Goal: Information Seeking & Learning: Learn about a topic

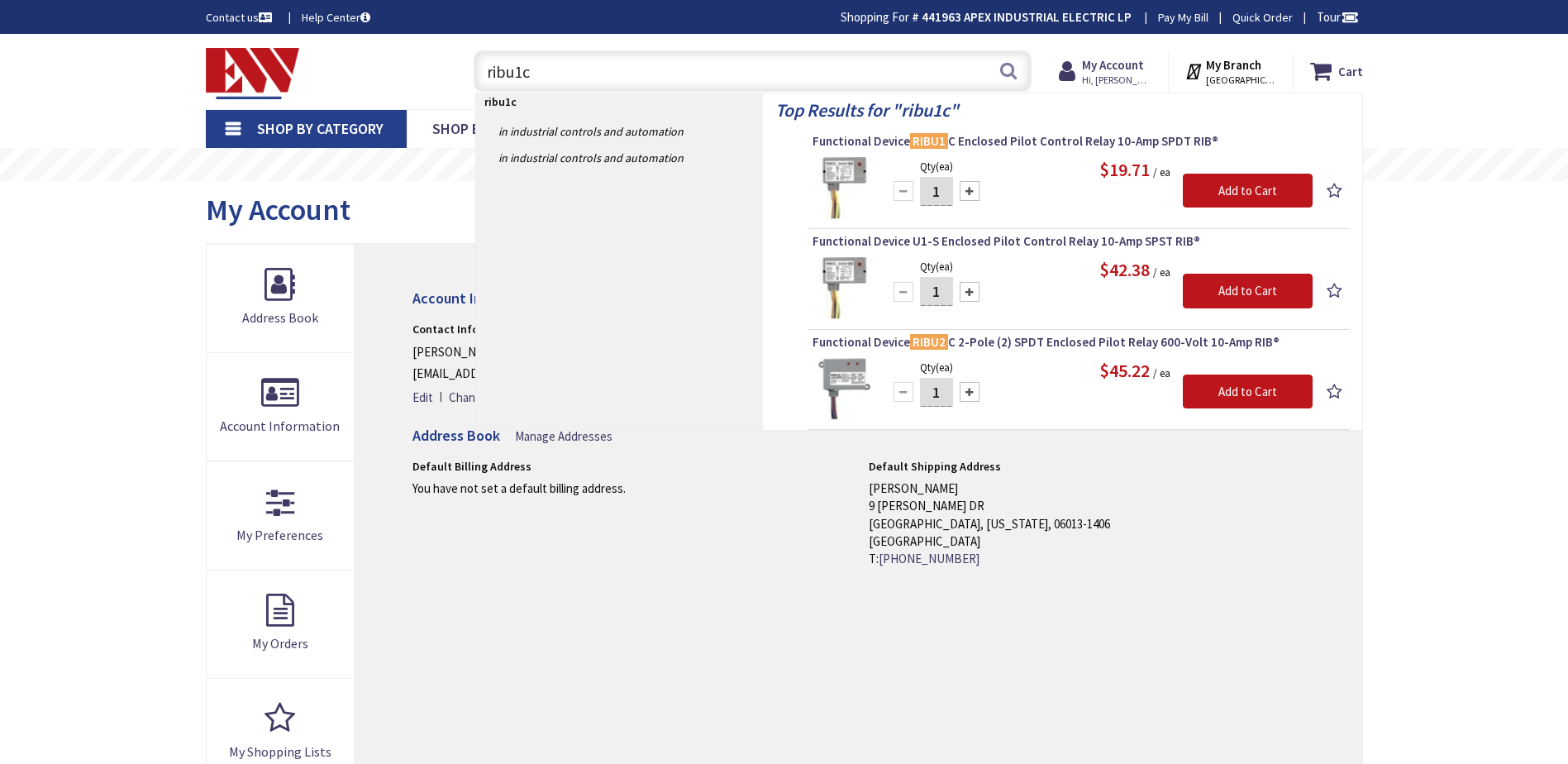
click at [549, 73] on input "ribu1c" at bounding box center [752, 71] width 558 height 41
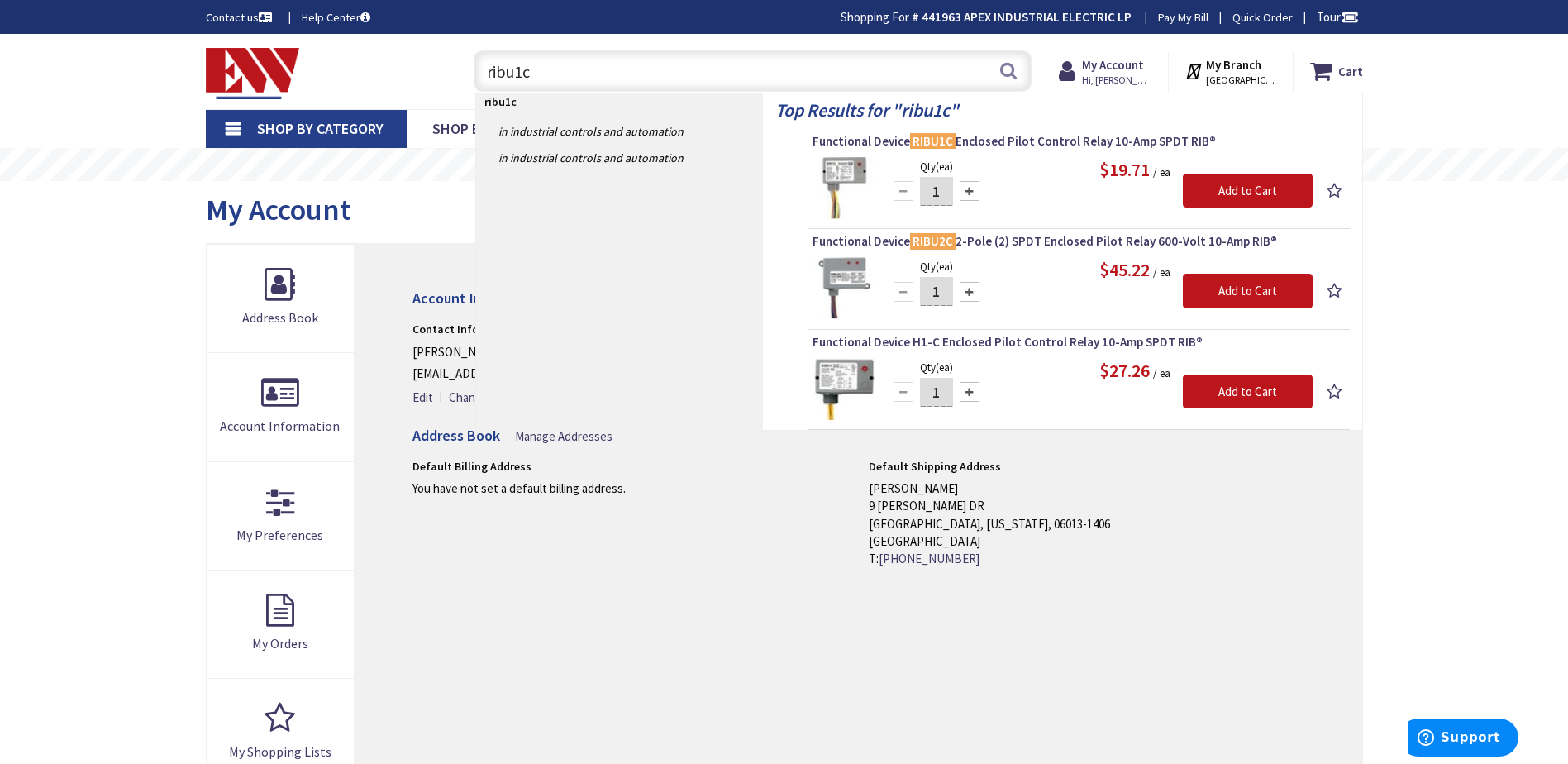
drag, startPoint x: 506, startPoint y: 76, endPoint x: 556, endPoint y: 64, distance: 51.4
click at [556, 64] on input "ribu1c" at bounding box center [752, 71] width 558 height 41
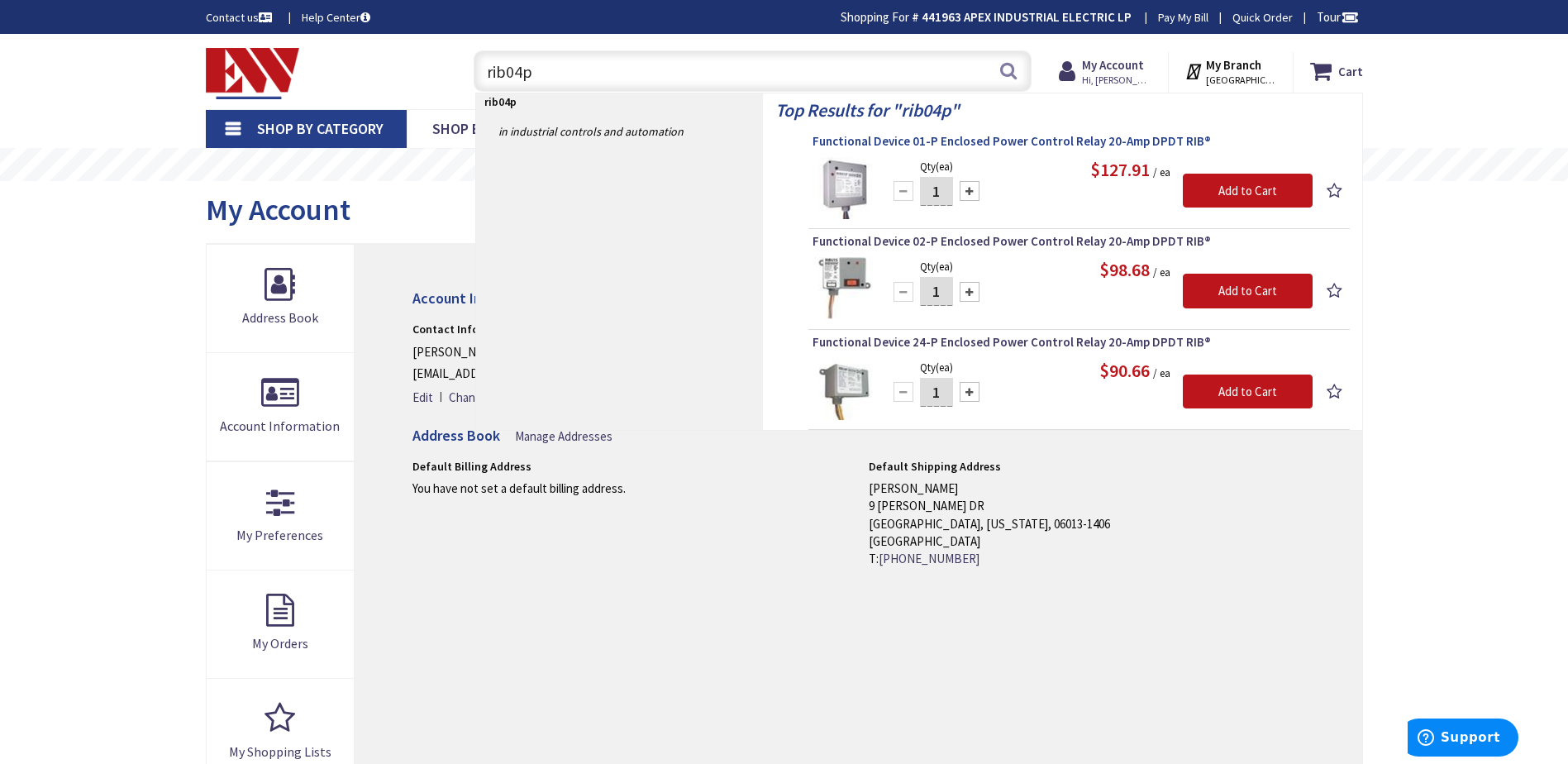
type input "rib04p"
click at [1013, 137] on span "Functional Device 01-P Enclosed Power Control Relay 20-Amp DPDT RIB®" at bounding box center [1079, 141] width 533 height 16
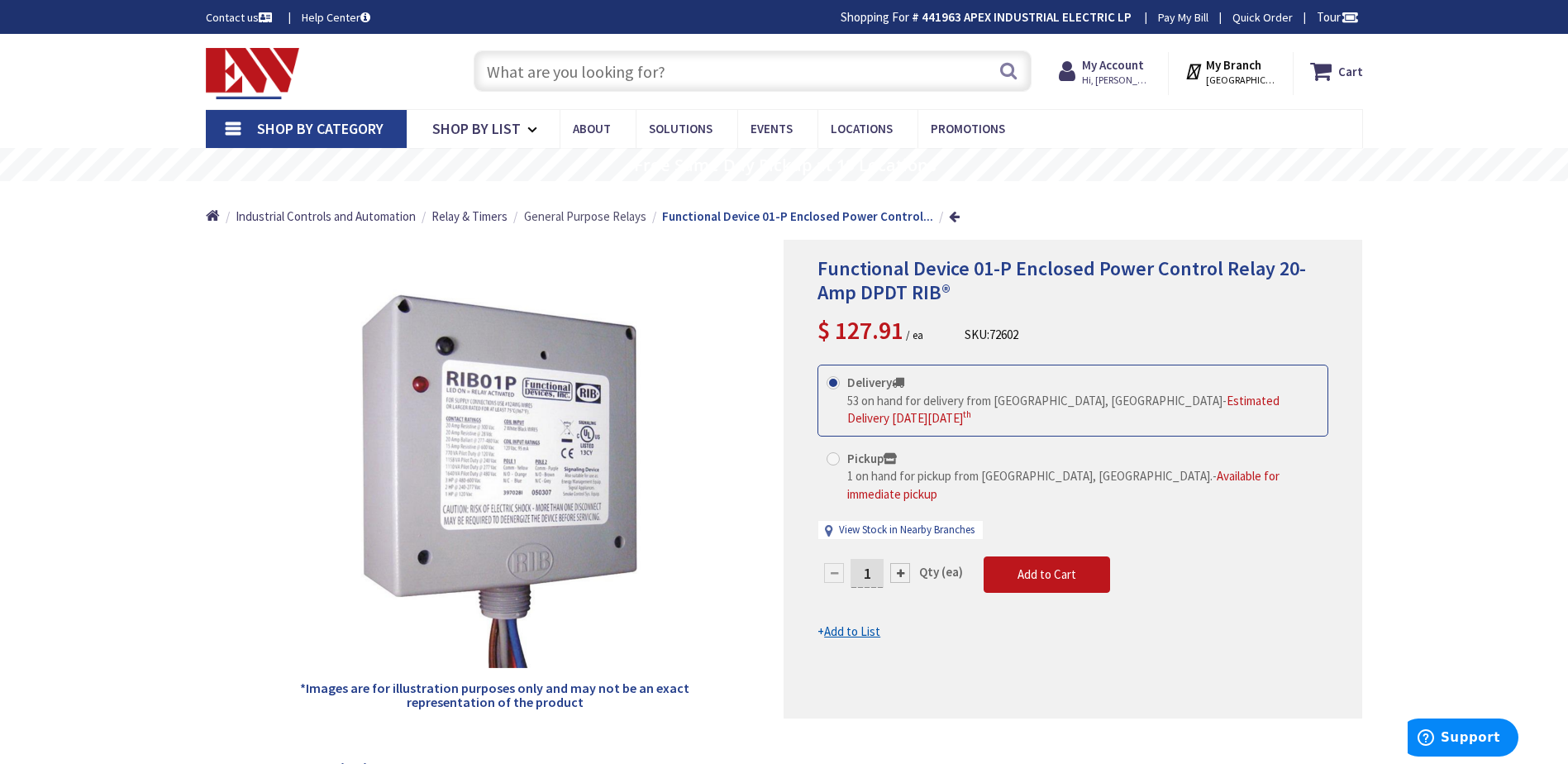
click at [562, 212] on span "General Purpose Relays" at bounding box center [585, 216] width 122 height 15
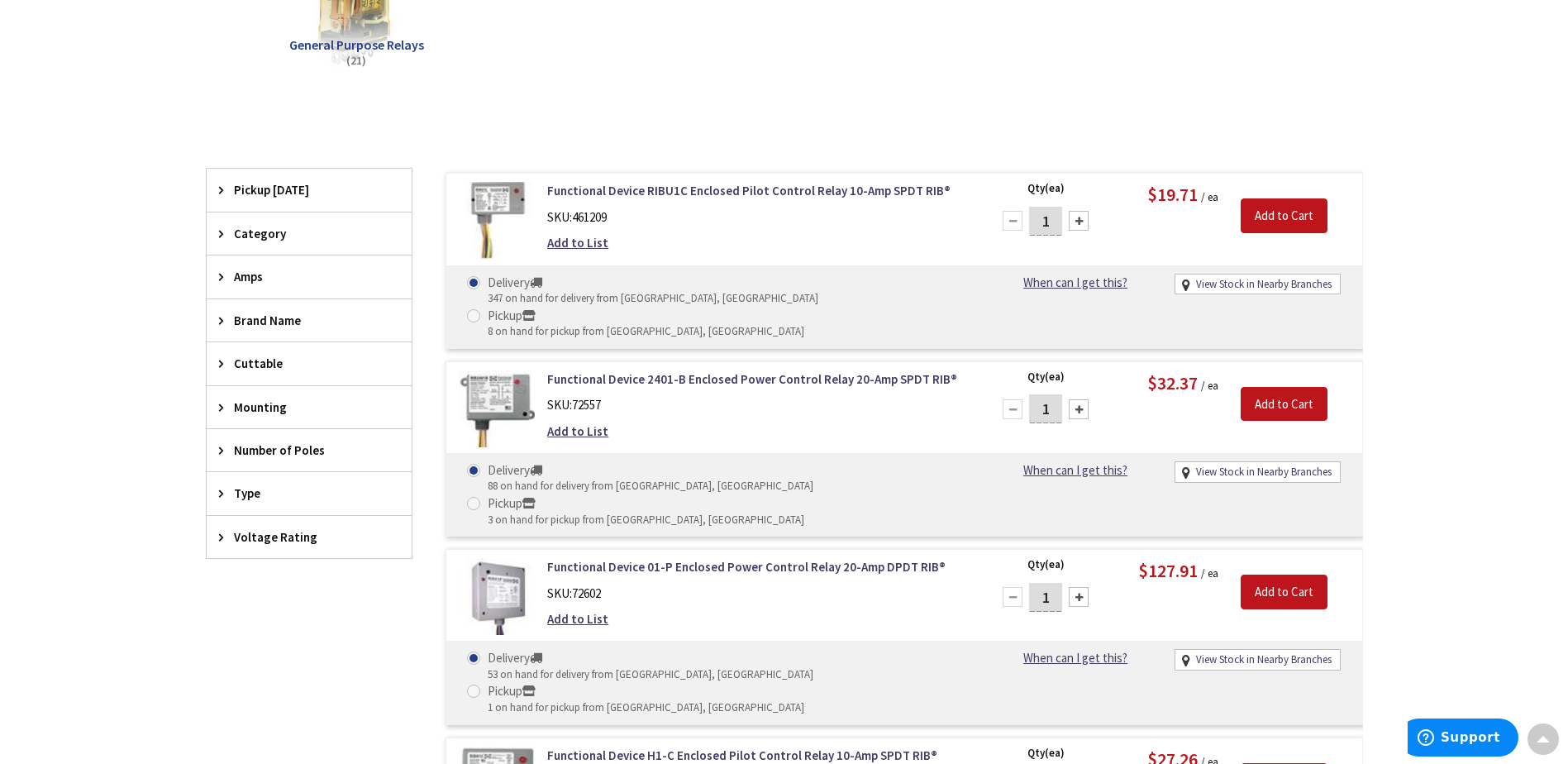
scroll to position [413, 0]
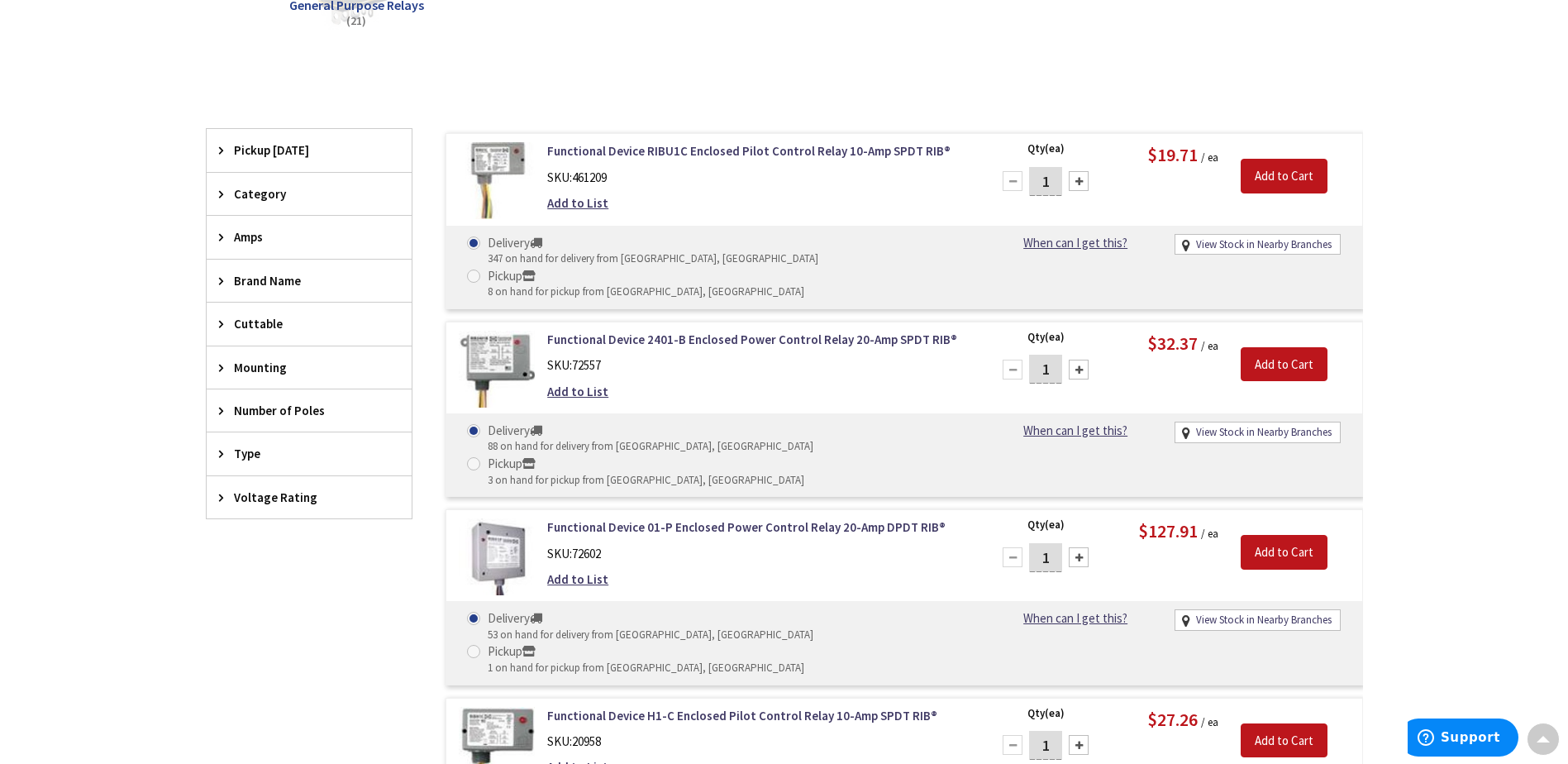
click at [221, 194] on icon at bounding box center [225, 194] width 13 height 13
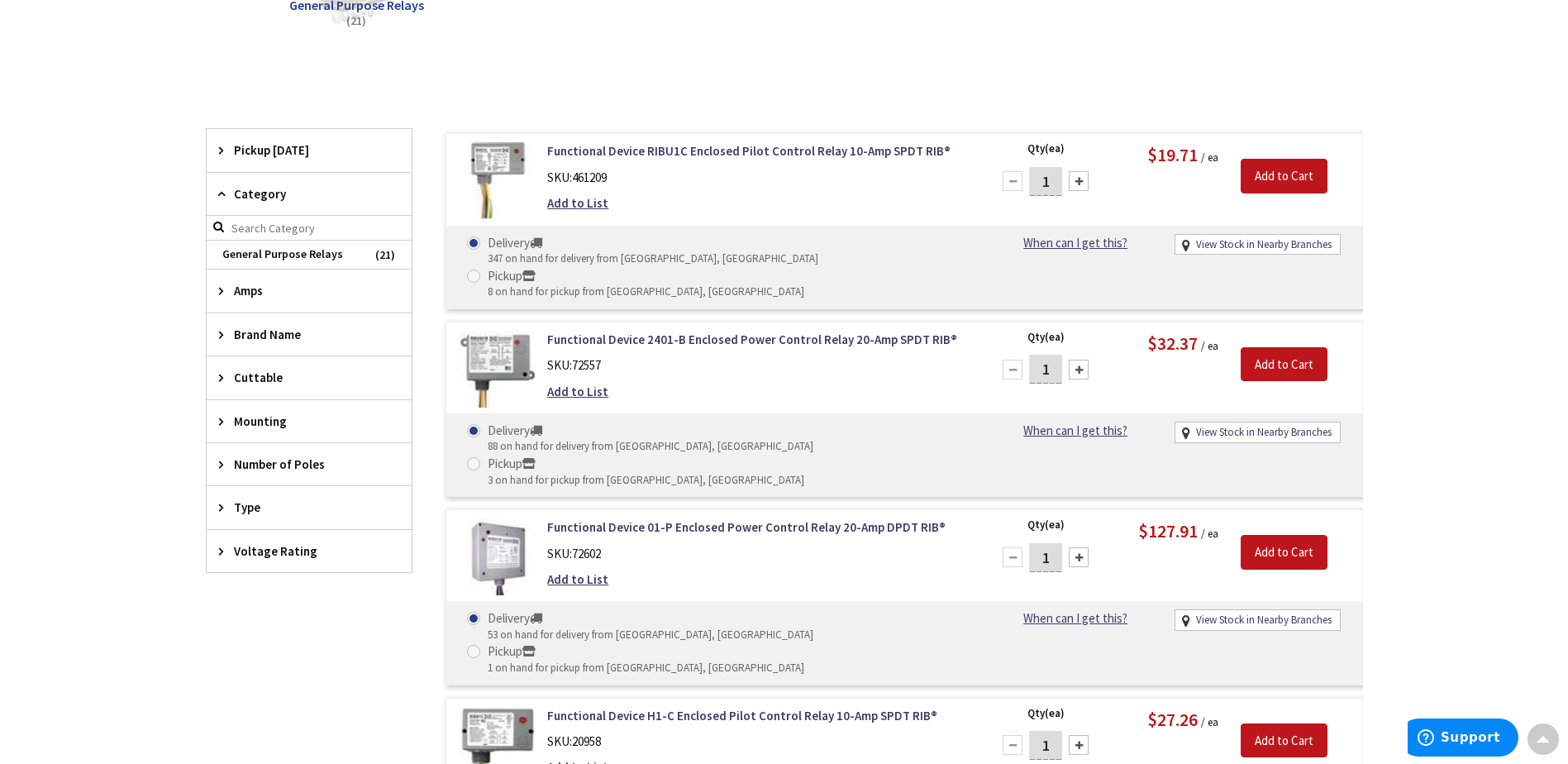
click at [221, 194] on icon at bounding box center [225, 194] width 13 height 13
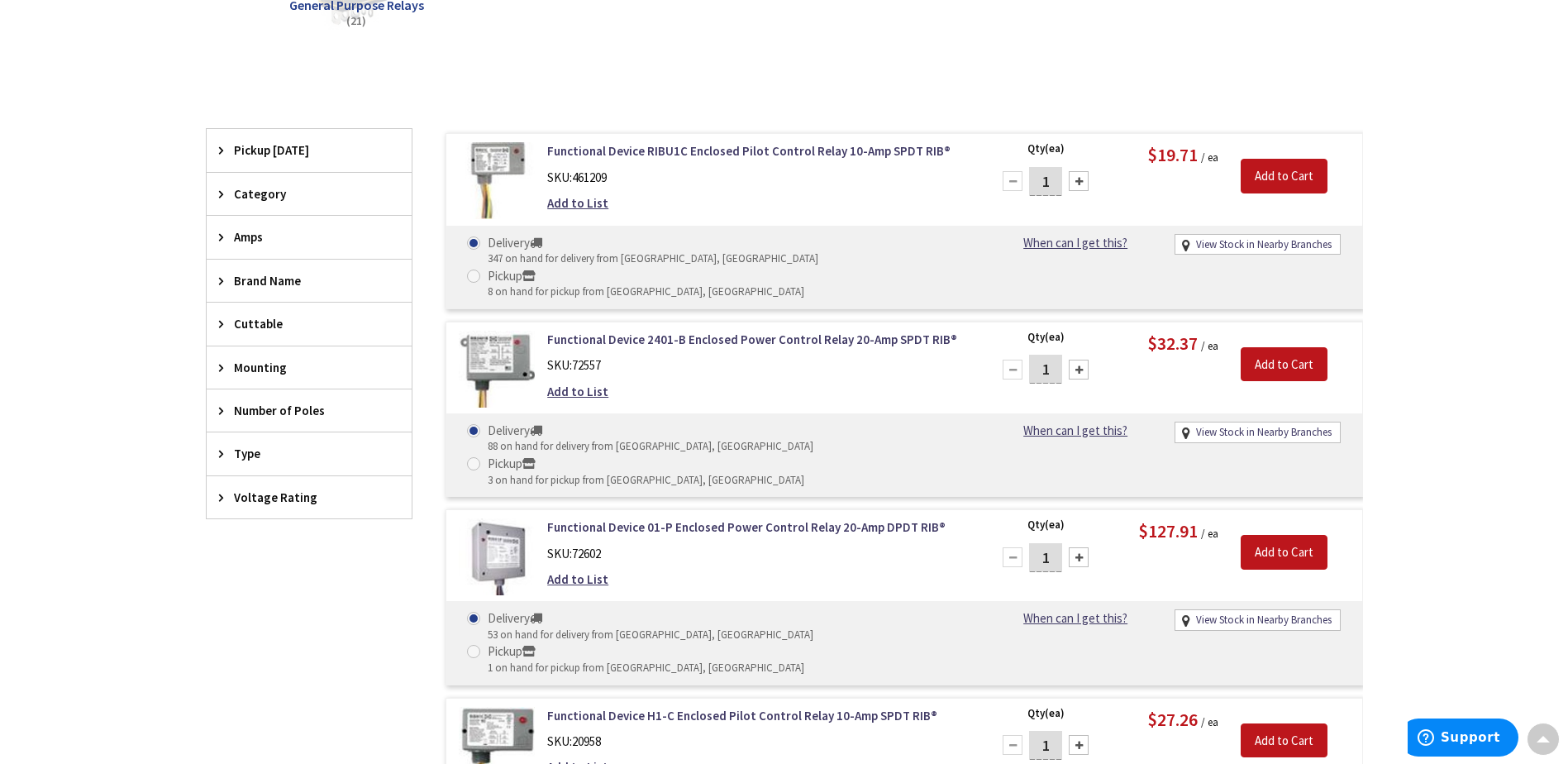
click at [222, 233] on icon at bounding box center [225, 237] width 13 height 13
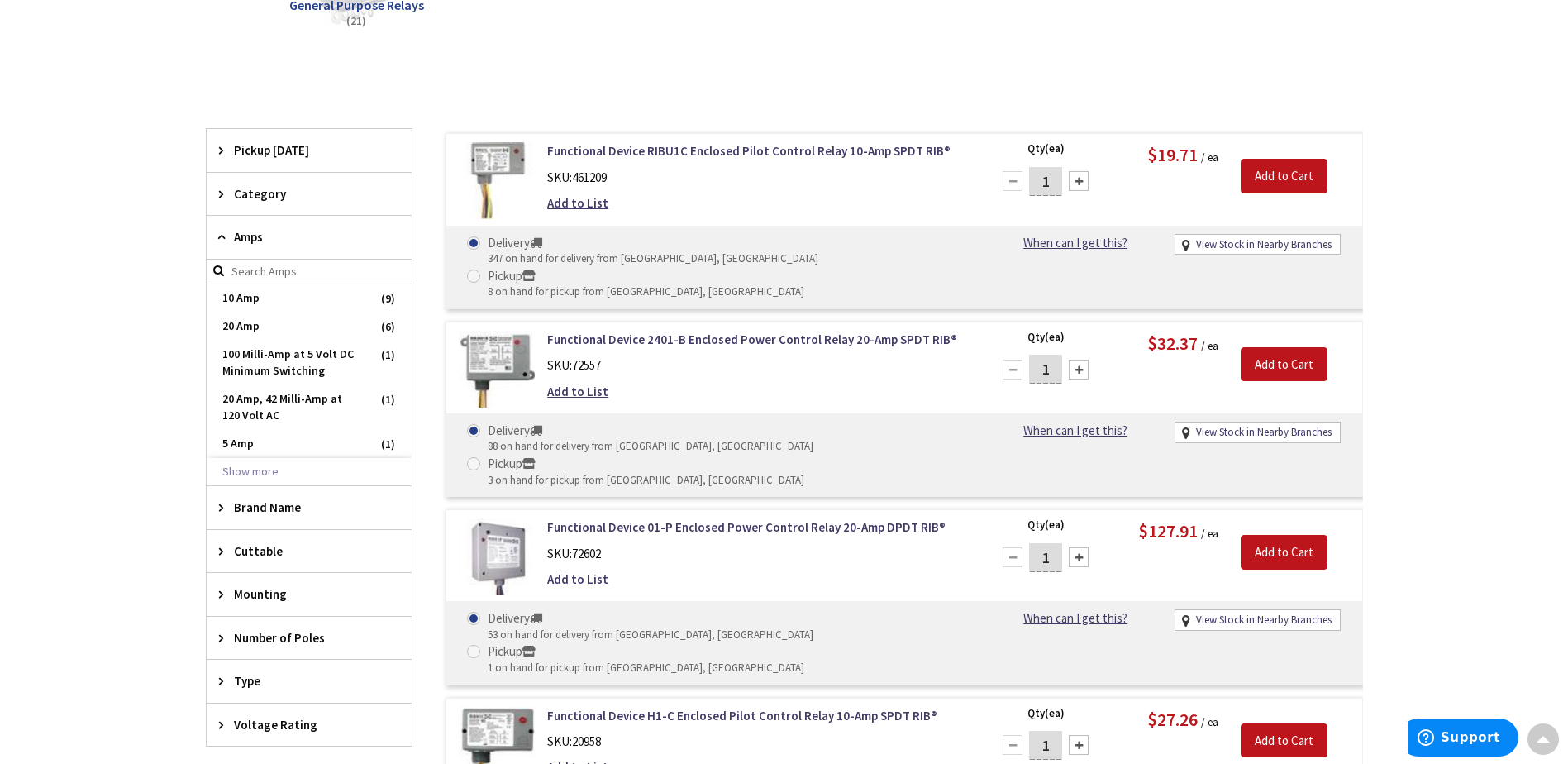
click at [222, 233] on icon at bounding box center [225, 237] width 13 height 13
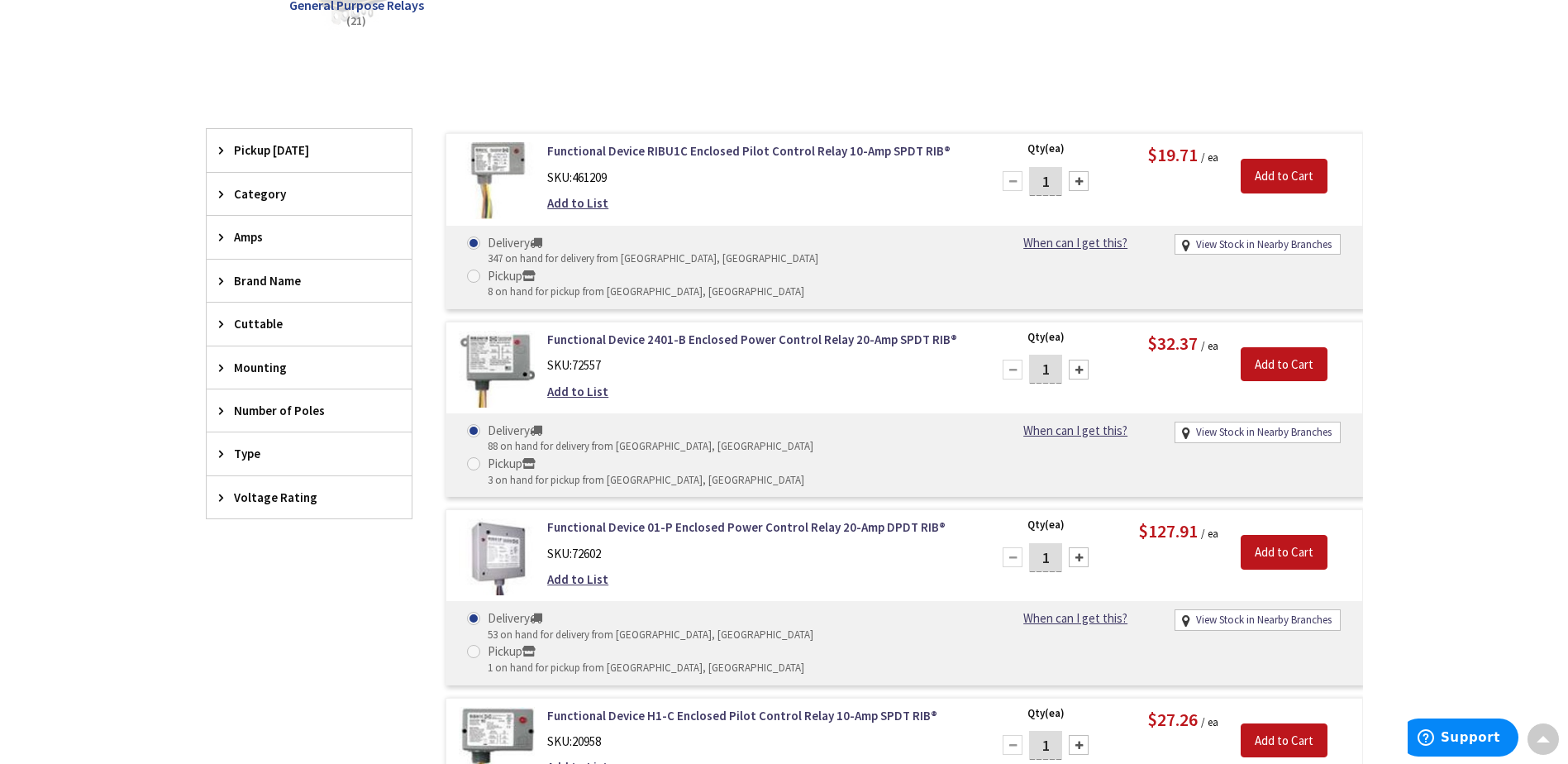
click at [211, 409] on div "Number of Poles" at bounding box center [309, 410] width 205 height 42
click at [221, 402] on div "Number of Poles" at bounding box center [309, 411] width 205 height 43
click at [219, 366] on icon at bounding box center [225, 368] width 13 height 13
click at [222, 492] on icon at bounding box center [225, 498] width 13 height 13
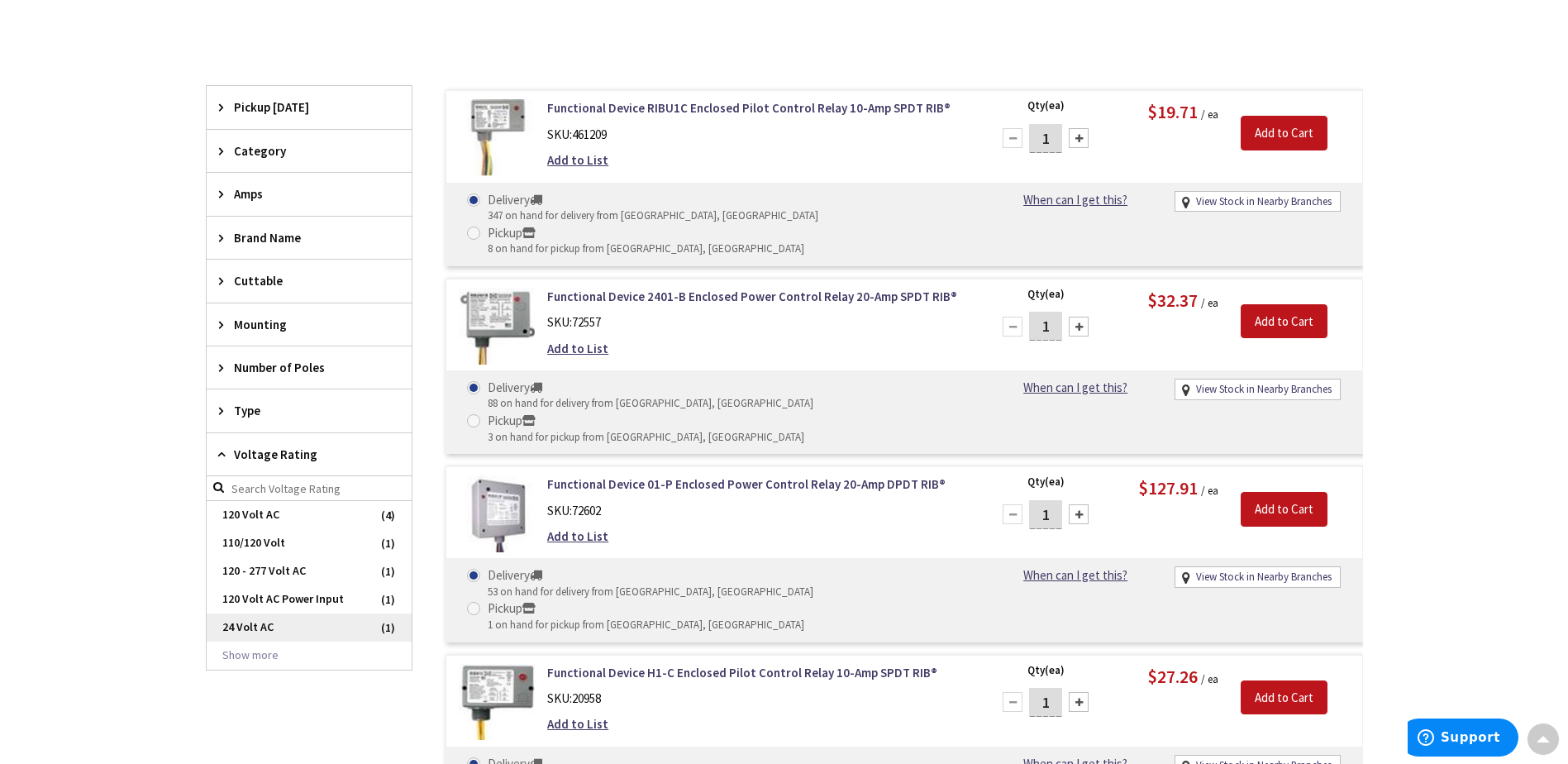
scroll to position [496, 0]
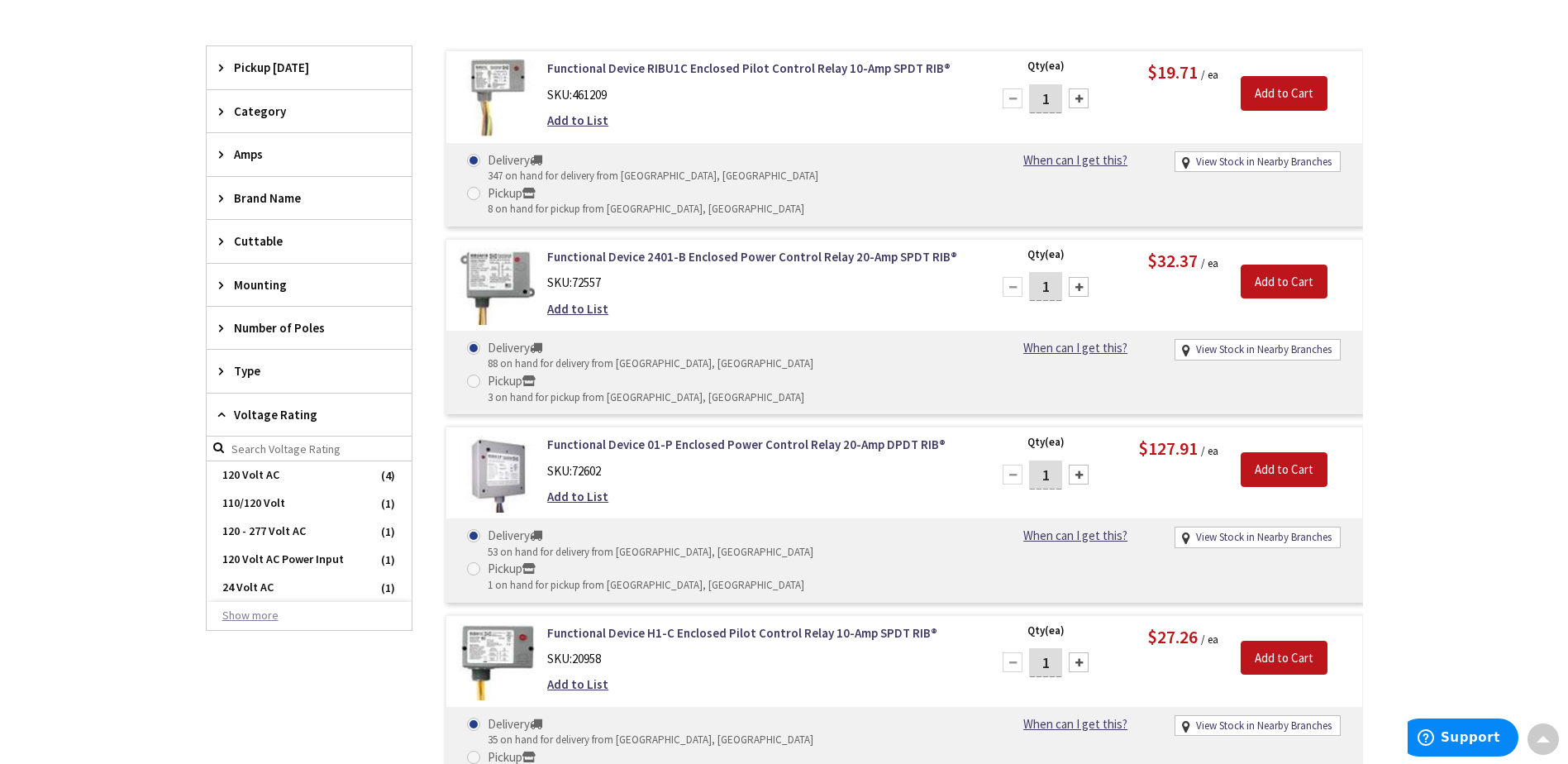
click at [300, 618] on button "Show more" at bounding box center [309, 616] width 205 height 28
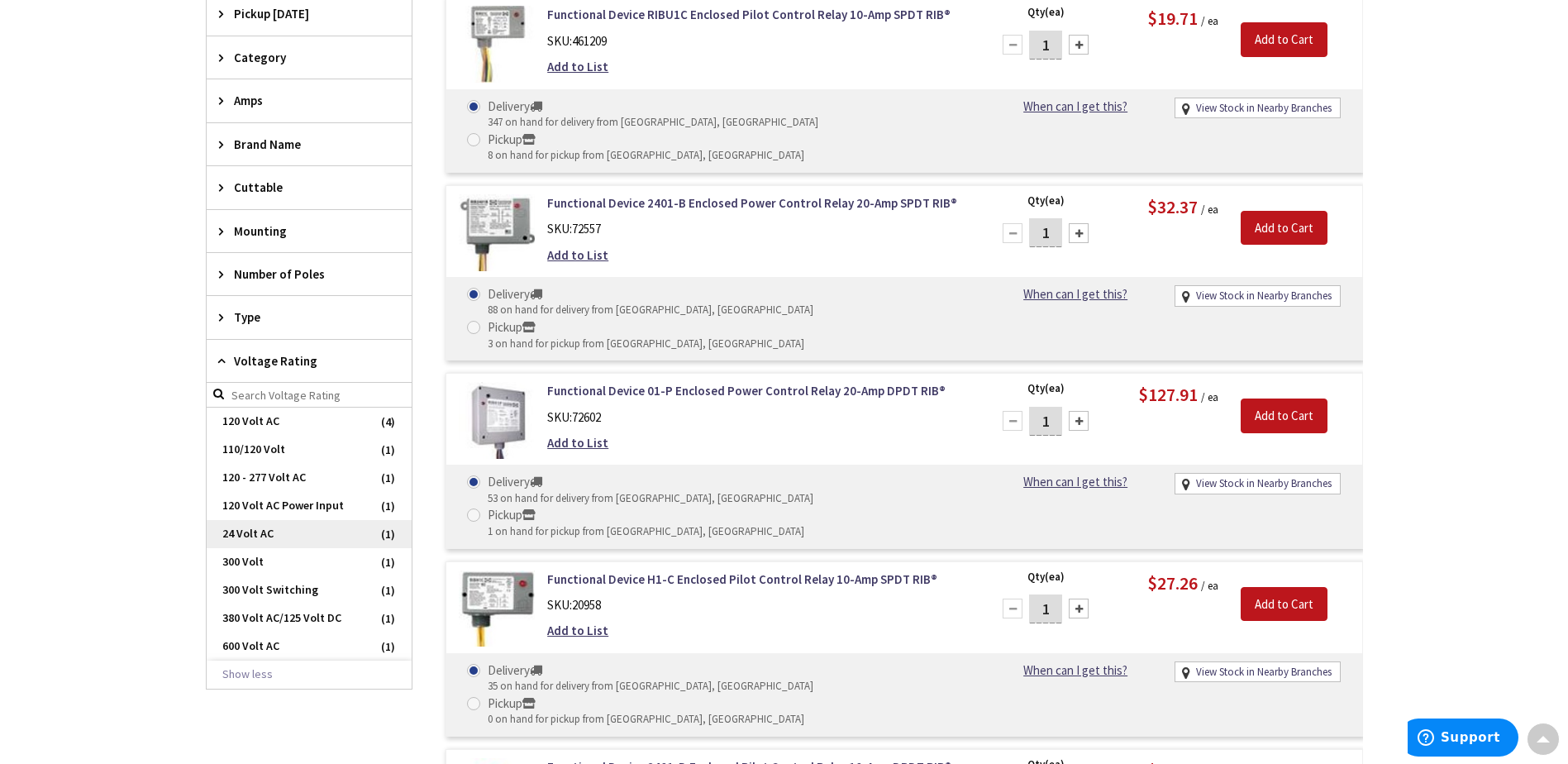
scroll to position [579, 0]
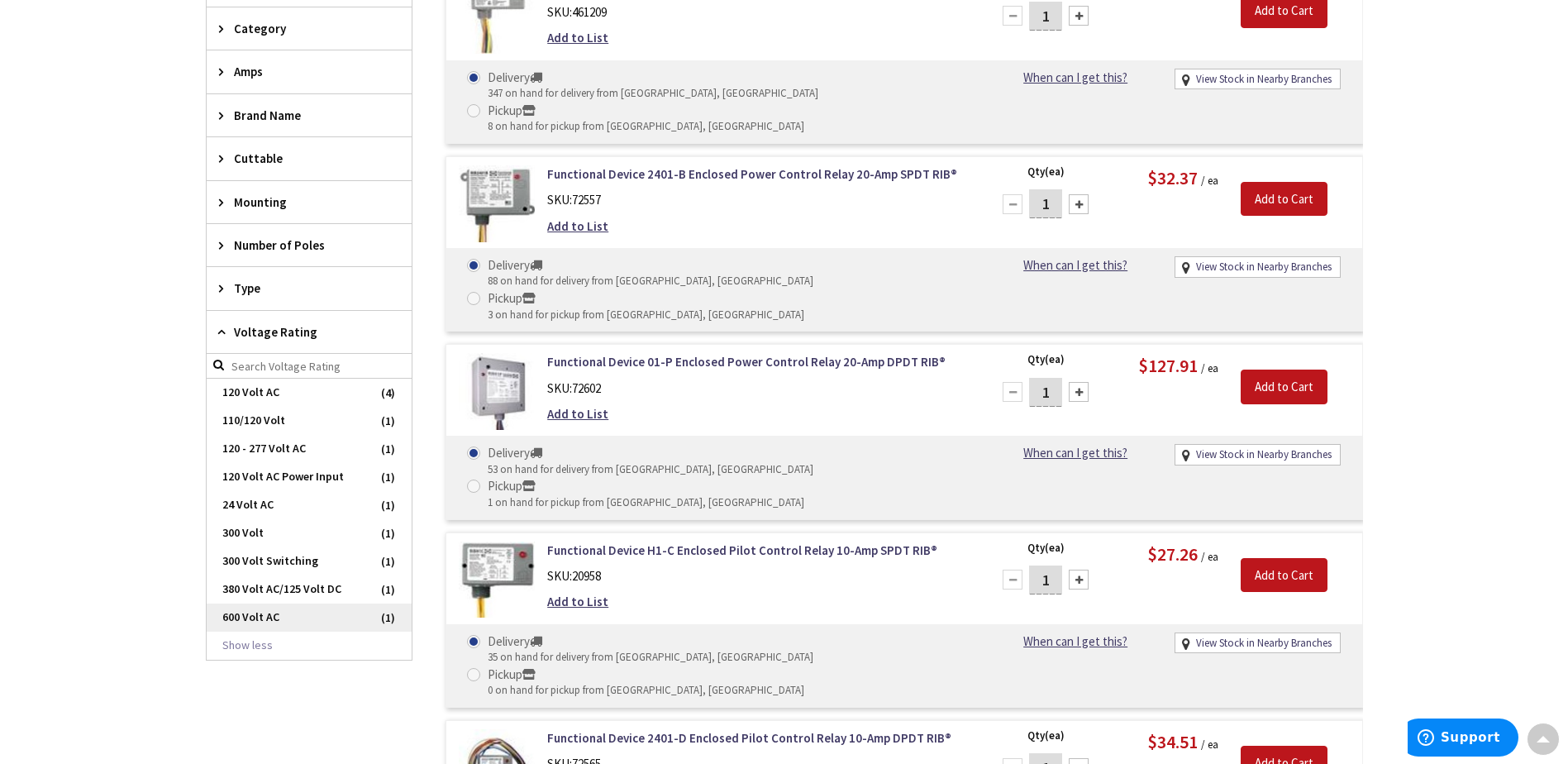
click at [306, 606] on span "600 Volt AC" at bounding box center [309, 617] width 205 height 28
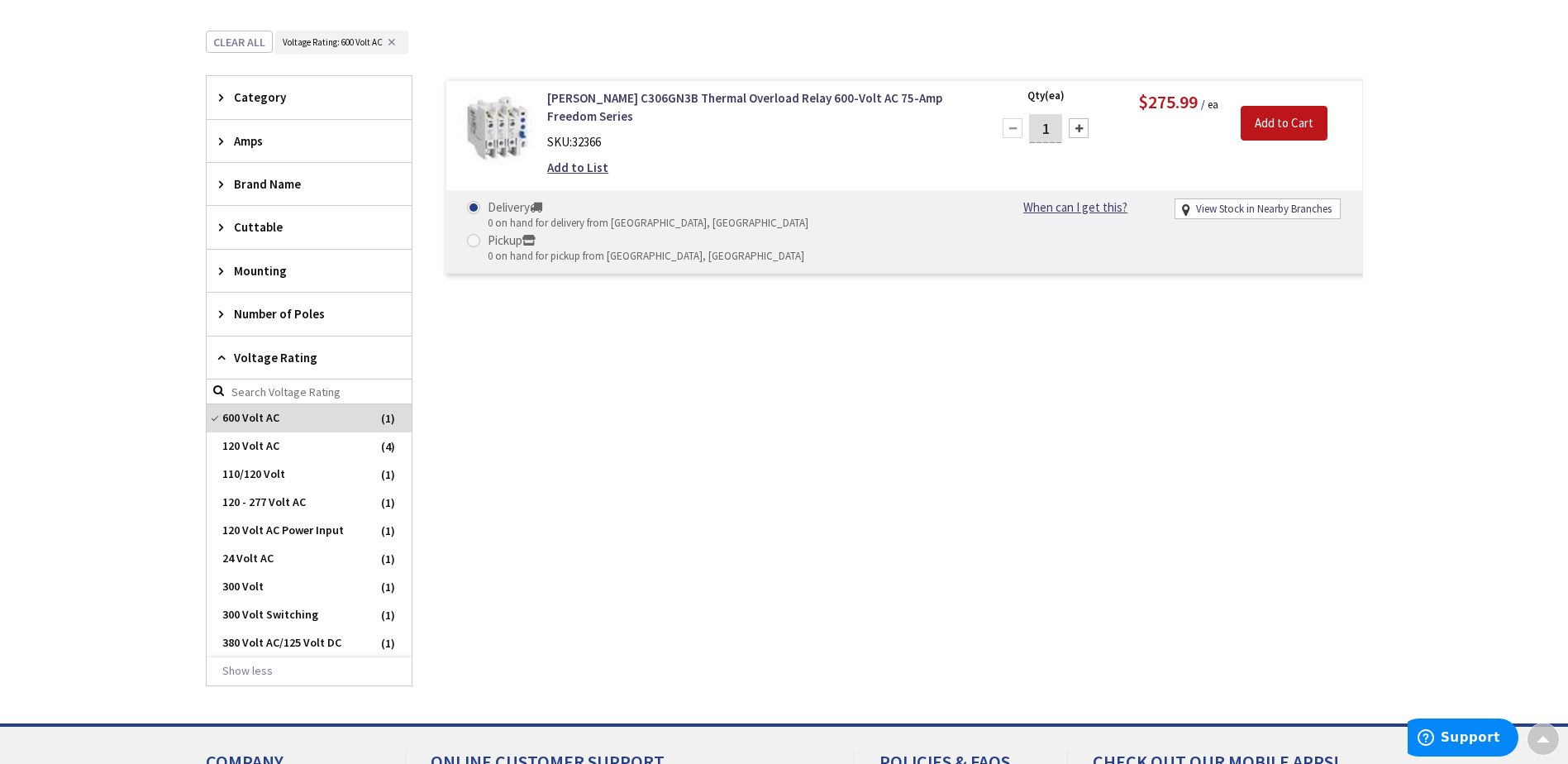
scroll to position [384, 0]
